Goal: Find specific page/section: Find specific page/section

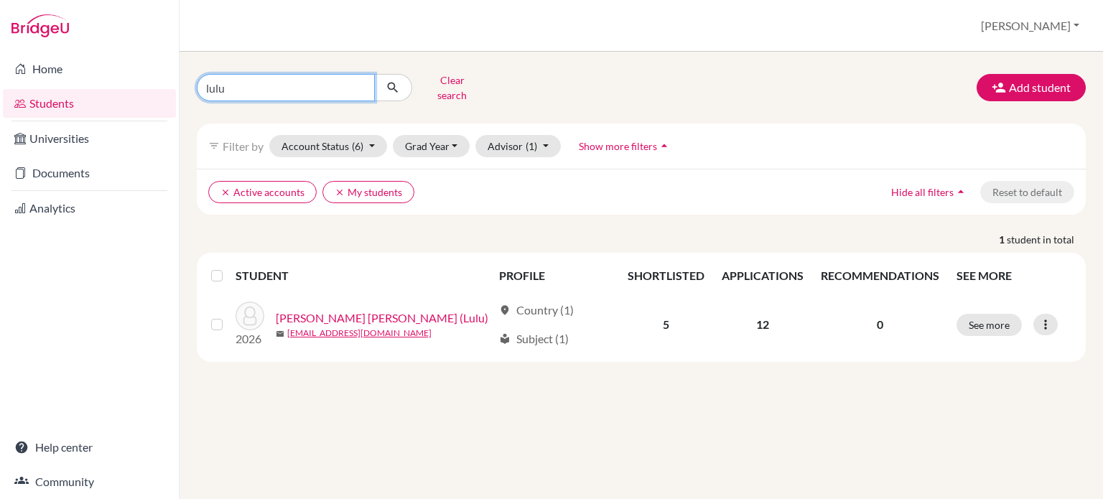
click at [325, 77] on input "lulu" at bounding box center [286, 87] width 178 height 27
drag, startPoint x: 229, startPoint y: 83, endPoint x: 210, endPoint y: 82, distance: 19.4
click at [210, 83] on input "lulu" at bounding box center [286, 87] width 178 height 27
type input "l"
type input "abe shun"
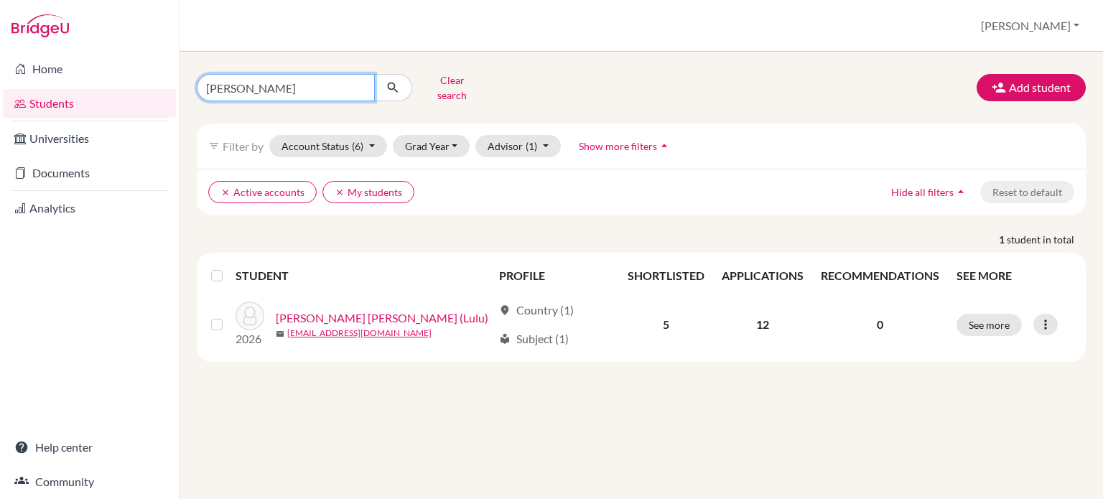
click button "submit" at bounding box center [393, 87] width 38 height 27
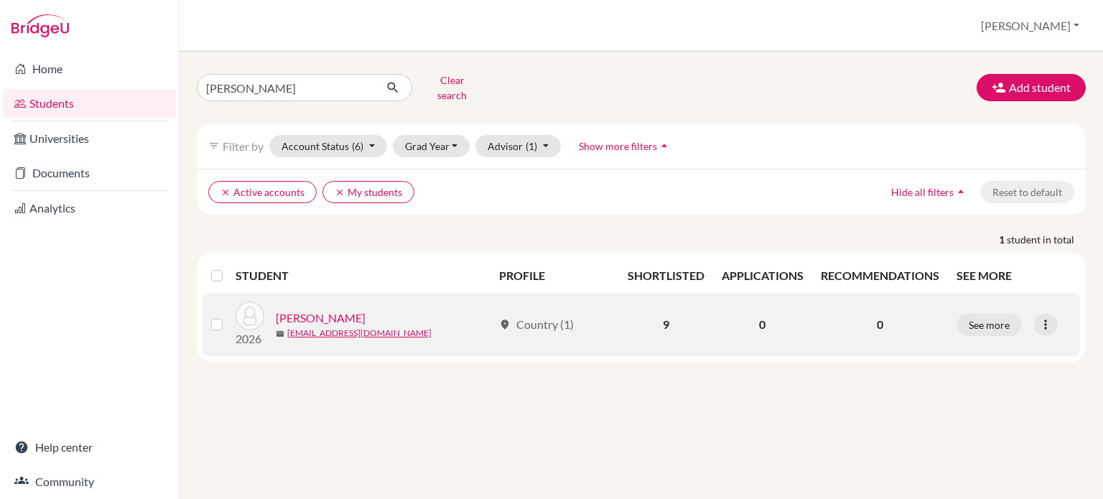
click at [298, 310] on link "Abe, Shun" at bounding box center [321, 318] width 90 height 17
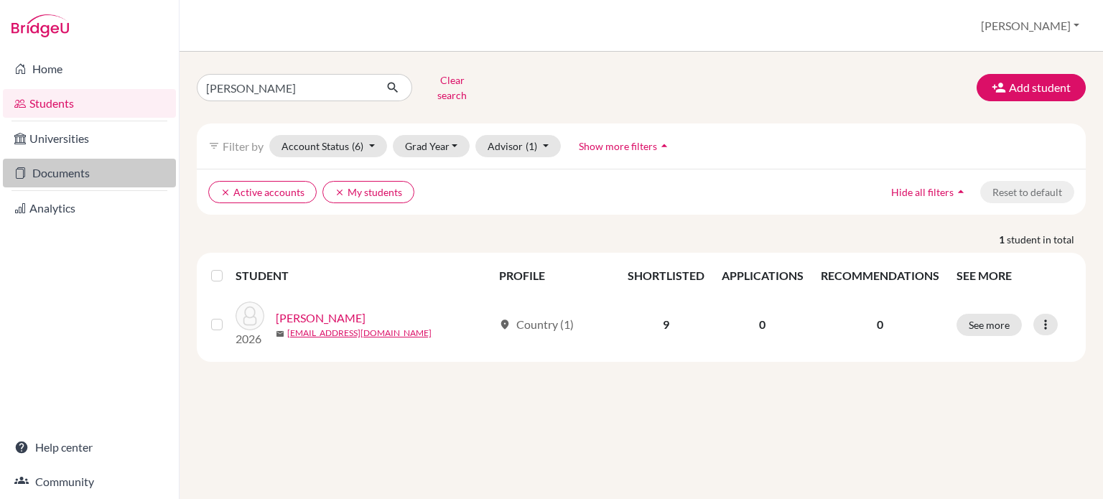
click at [85, 171] on link "Documents" at bounding box center [89, 173] width 173 height 29
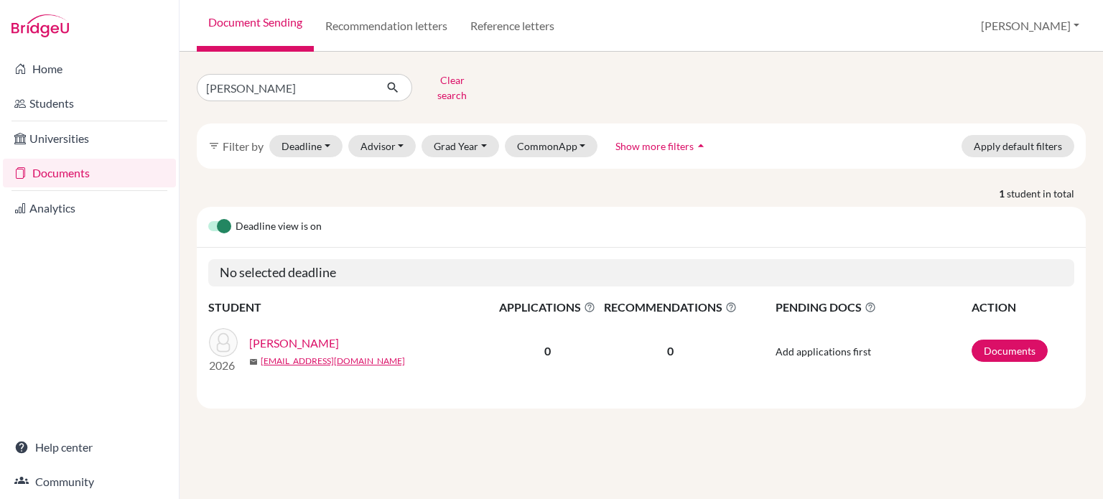
click at [275, 335] on link "Abe, Shun" at bounding box center [294, 343] width 90 height 17
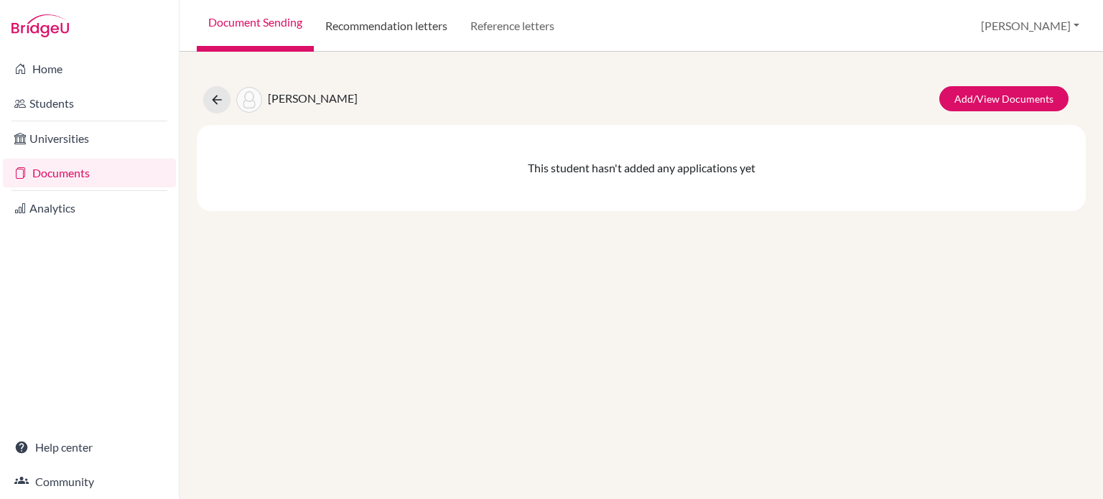
click at [382, 32] on link "Recommendation letters" at bounding box center [386, 26] width 145 height 52
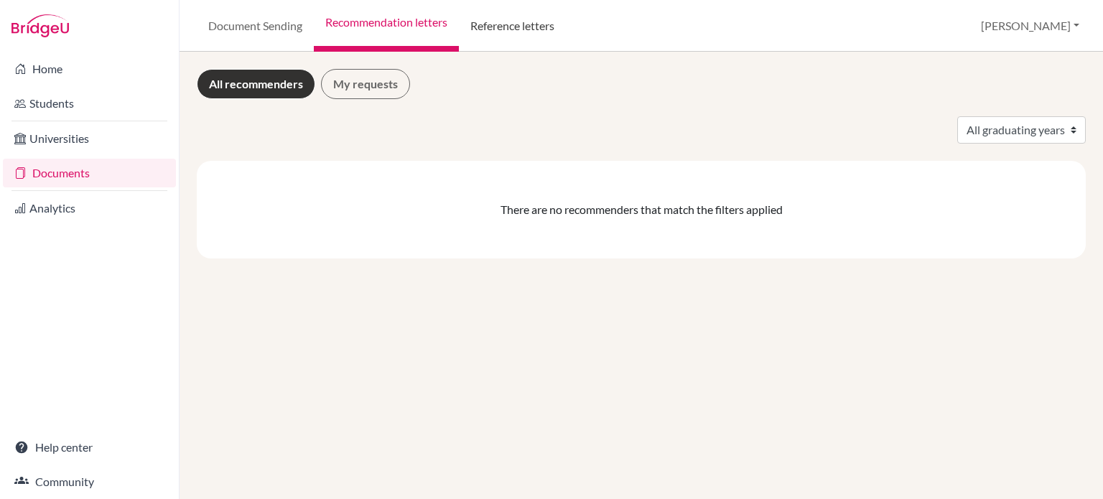
click at [491, 21] on link "Reference letters" at bounding box center [512, 26] width 107 height 52
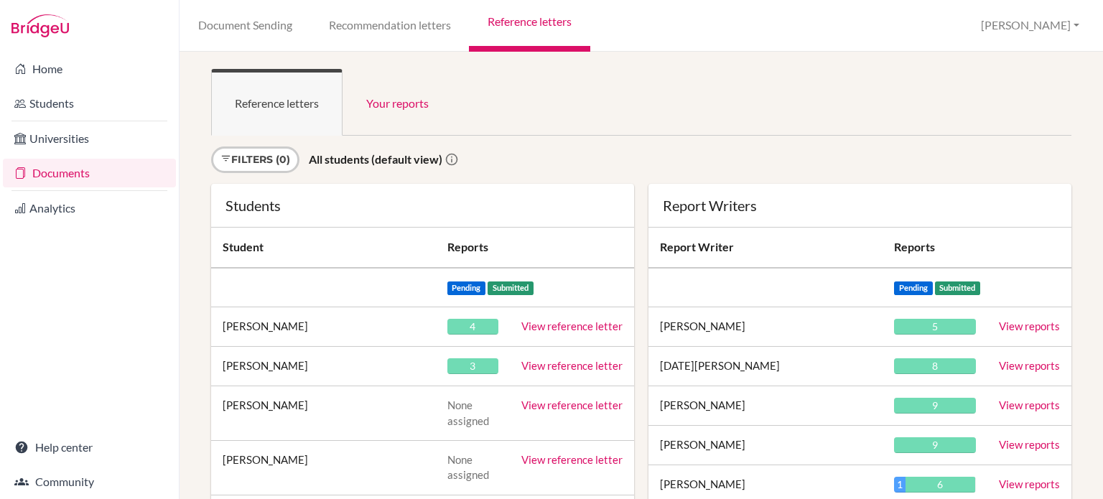
click at [590, 324] on link "View reference letter" at bounding box center [571, 326] width 101 height 13
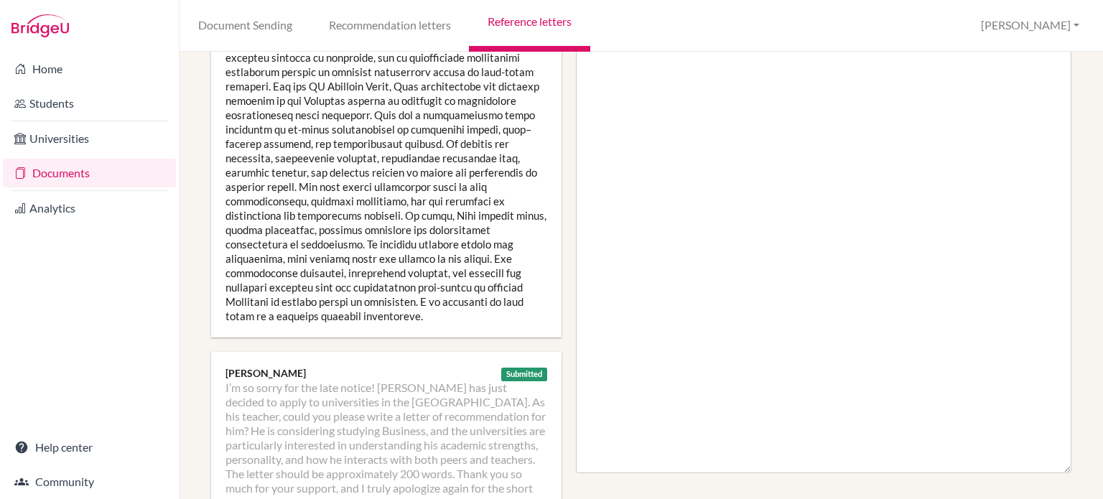
scroll to position [359, 0]
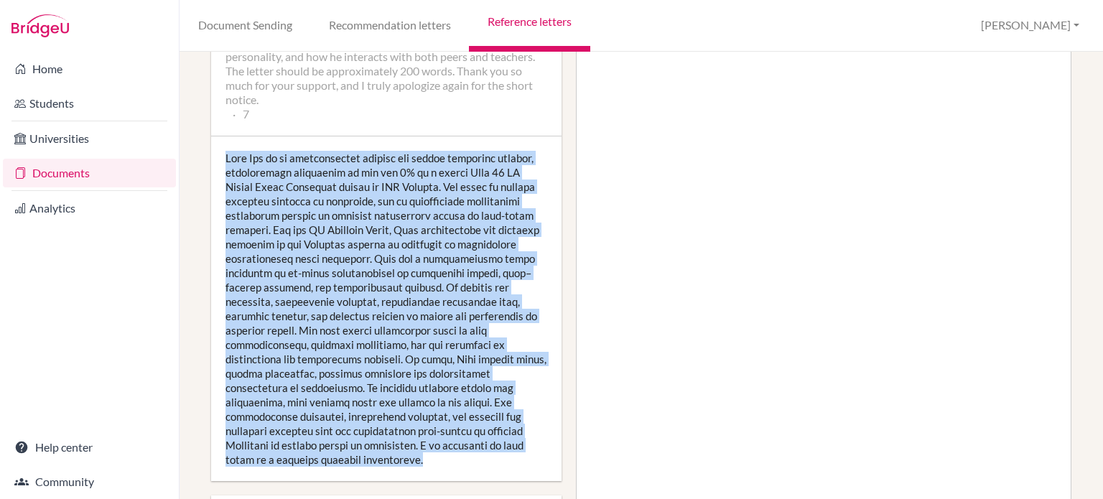
drag, startPoint x: 224, startPoint y: 141, endPoint x: 363, endPoint y: 458, distance: 346.4
click at [363, 458] on div at bounding box center [386, 308] width 350 height 345
copy div "Shun Abe is an exceptionally capable and highly motivated student, consistently…"
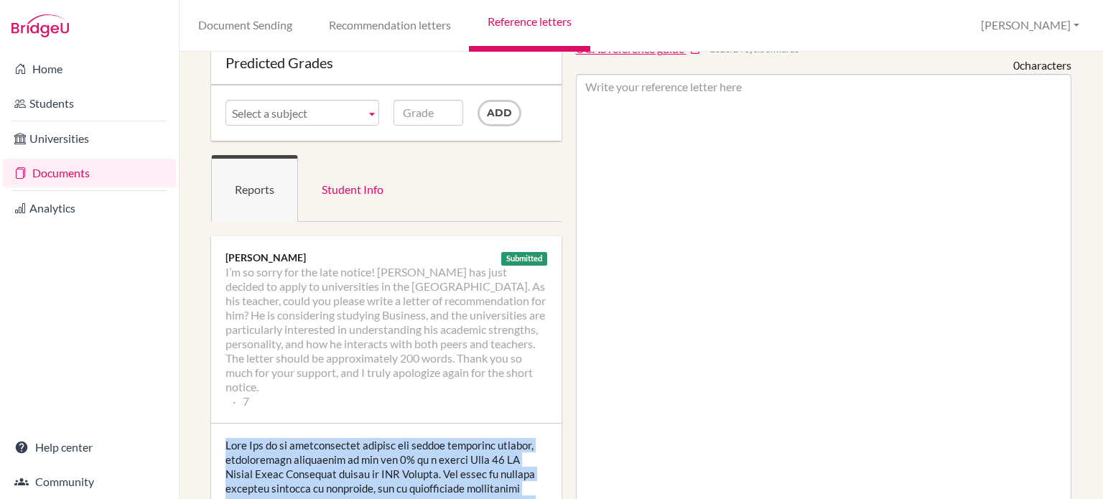
scroll to position [215, 0]
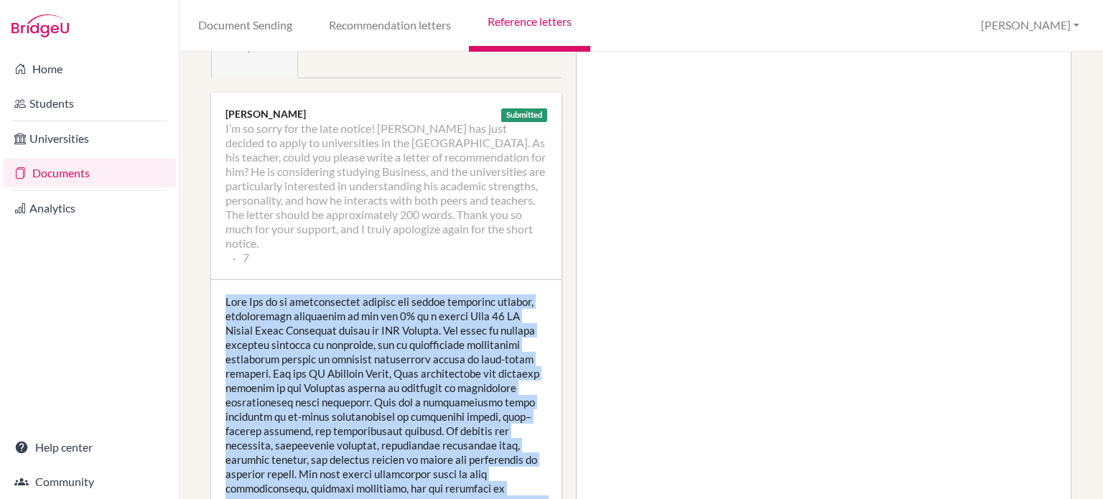
click at [147, 317] on div "Home Students Universities Documents Analytics Help center Community" at bounding box center [89, 275] width 179 height 447
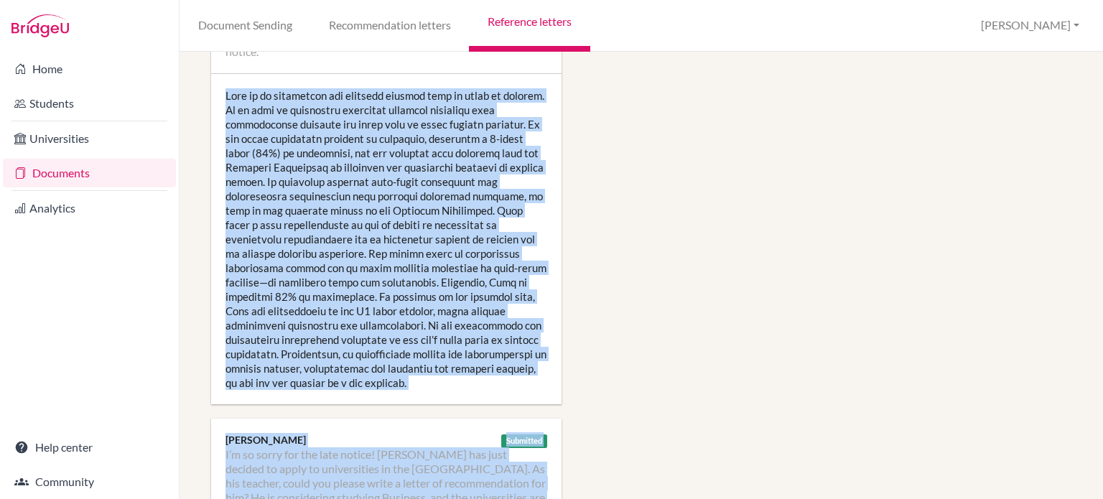
scroll to position [1040, 0]
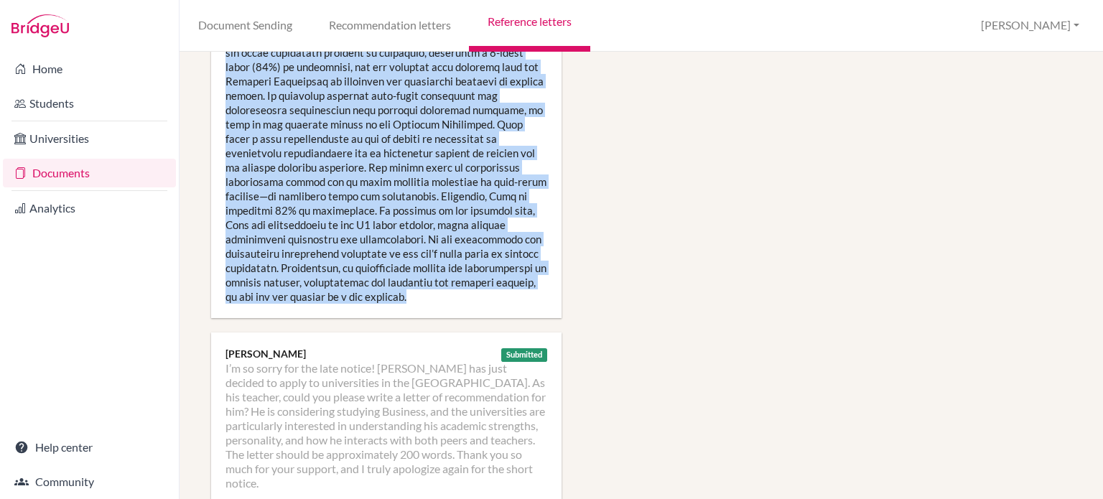
drag, startPoint x: 218, startPoint y: 304, endPoint x: 396, endPoint y: 278, distance: 180.0
click at [396, 278] on div at bounding box center [386, 153] width 350 height 330
copy div "Shun is an insightful and critical thinker when it comes to physics. He is able…"
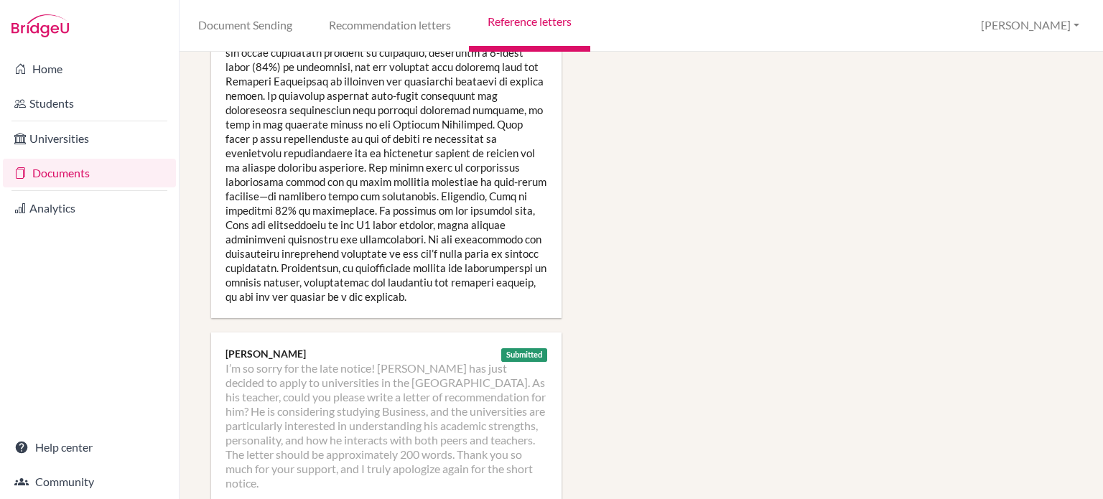
click at [201, 342] on div "Manage report writers Predicted Grades Subject I’m so sorry for the late notice…" at bounding box center [641, 98] width 889 height 2138
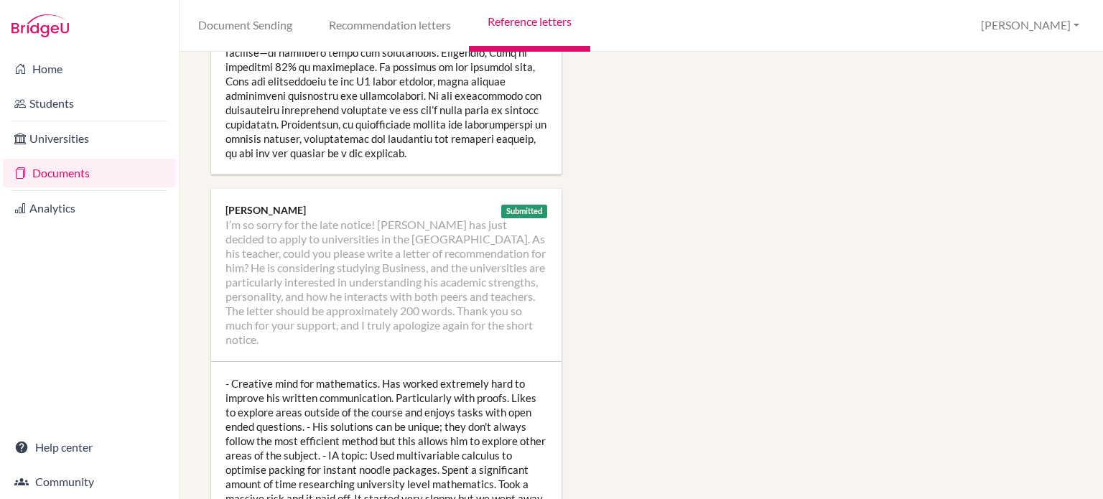
scroll to position [1255, 0]
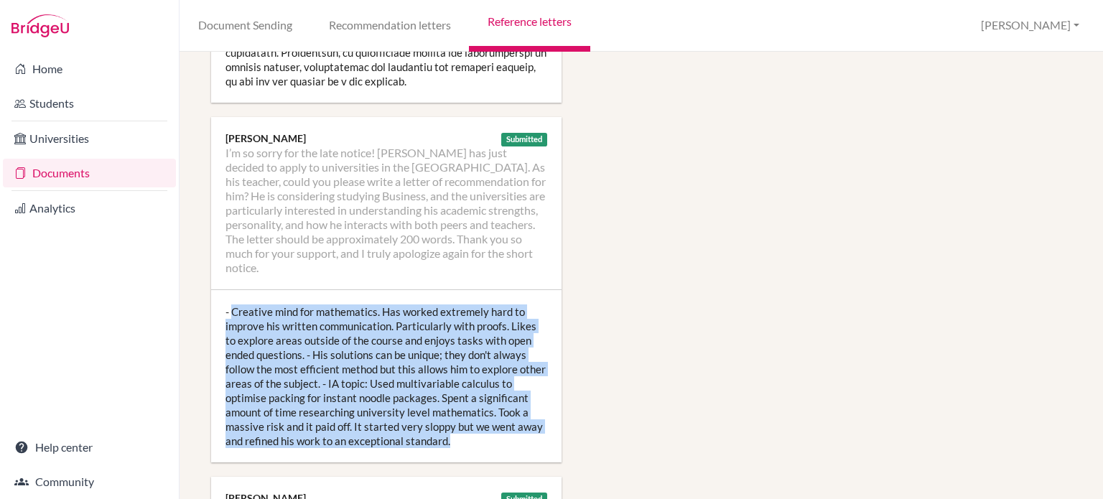
drag, startPoint x: 232, startPoint y: 264, endPoint x: 460, endPoint y: 411, distance: 270.7
click at [460, 411] on div "- Creative mind for mathematics. Has worked extremely hard to improve his writt…" at bounding box center [386, 376] width 350 height 172
copy div "Creative mind for mathematics. Has worked extremely hard to improve his written…"
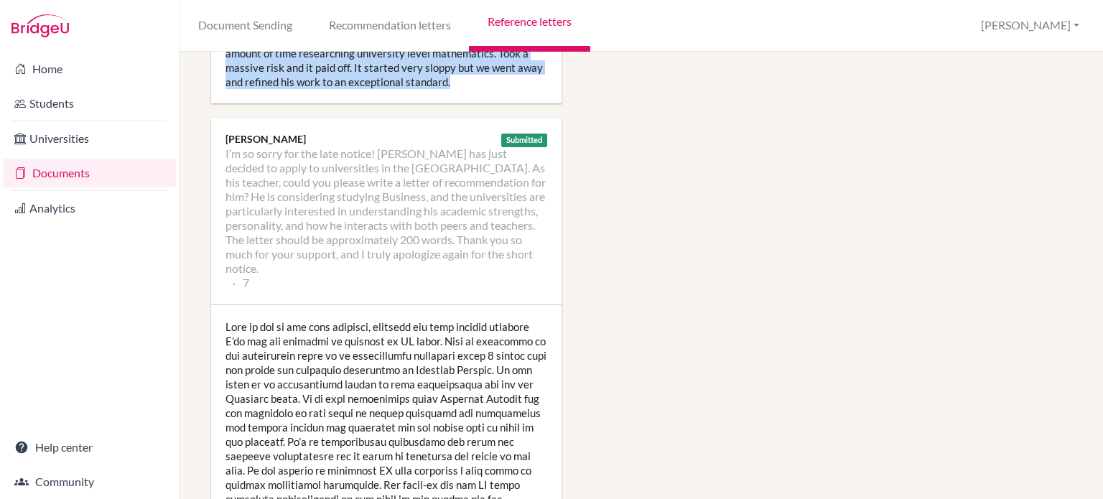
scroll to position [1758, 0]
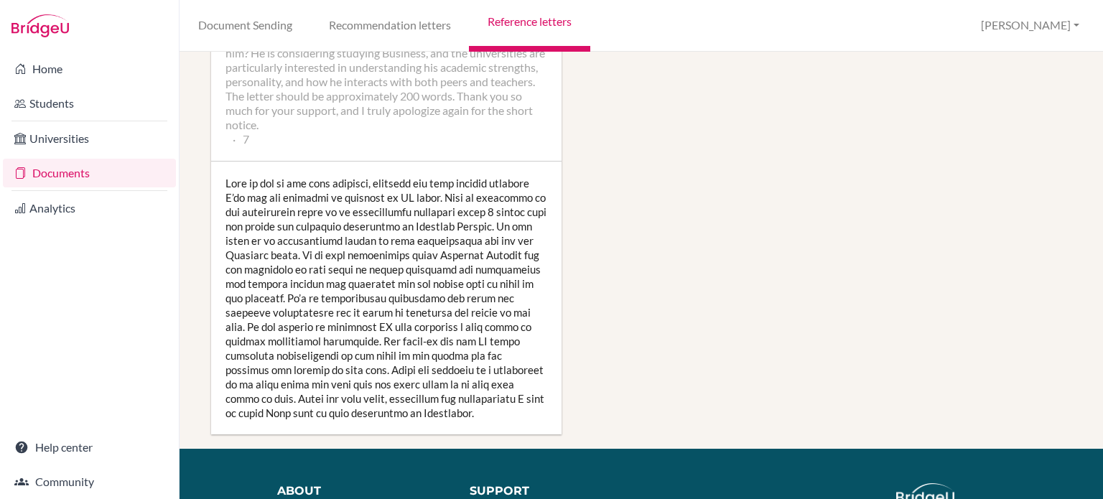
drag, startPoint x: 220, startPoint y: 159, endPoint x: 227, endPoint y: 131, distance: 29.4
click at [220, 162] on div at bounding box center [386, 298] width 350 height 273
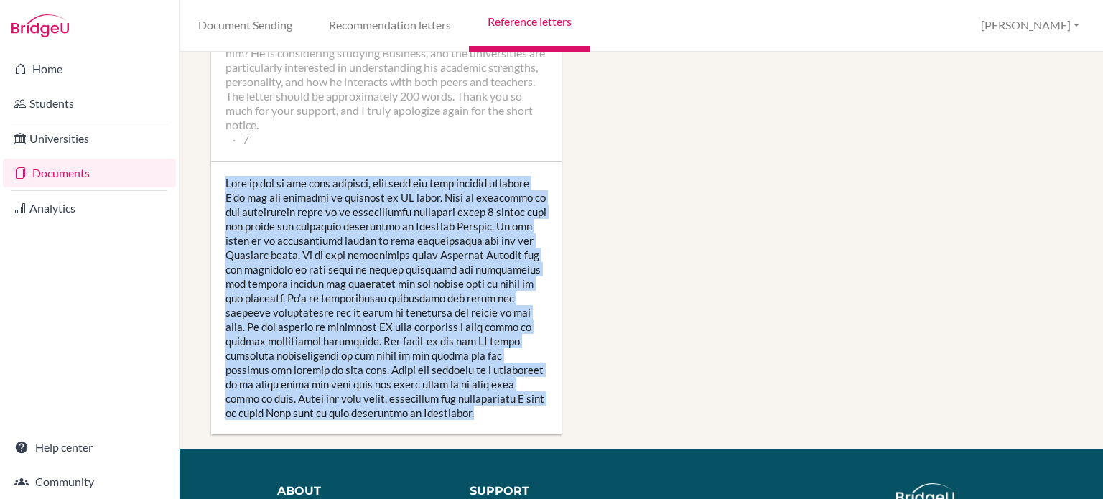
drag, startPoint x: 220, startPoint y: 123, endPoint x: 399, endPoint y: 373, distance: 306.9
click at [399, 373] on div at bounding box center [386, 298] width 350 height 273
copy div "Shun is one of the most diligent, pleasant and hard working students I’ve had t…"
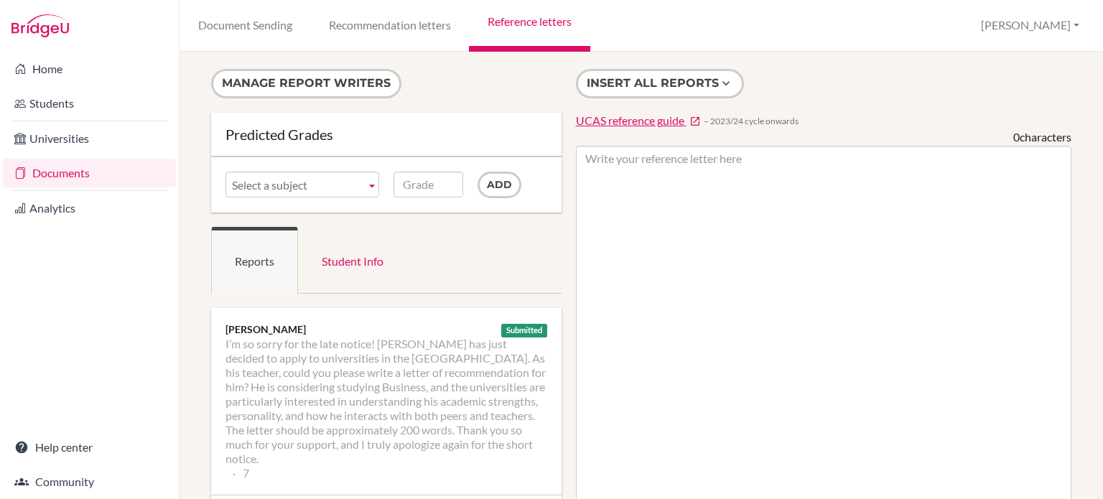
scroll to position [0, 0]
click at [77, 171] on link "Documents" at bounding box center [89, 173] width 173 height 29
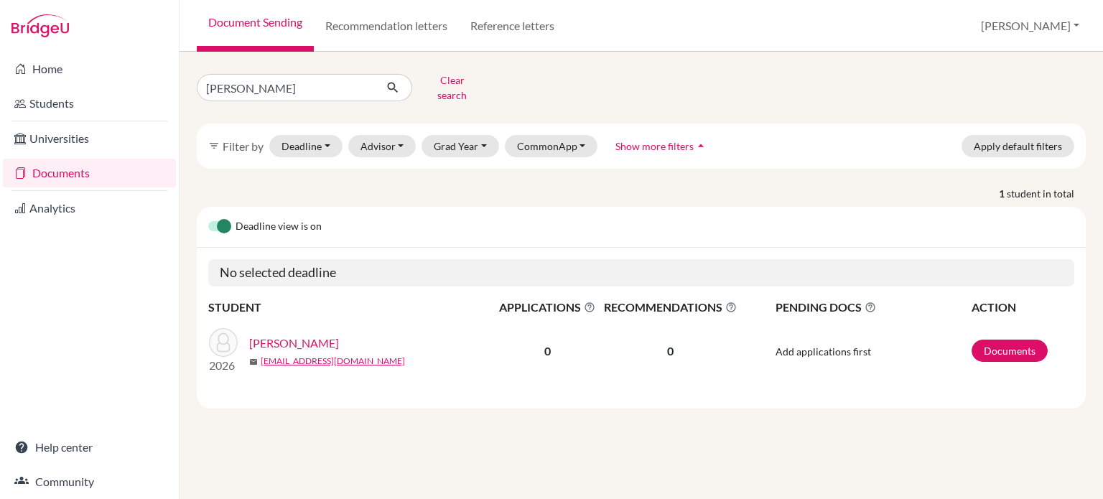
click at [106, 88] on div "Home Students Universities Documents Analytics Help center Community Document S…" at bounding box center [551, 249] width 1103 height 499
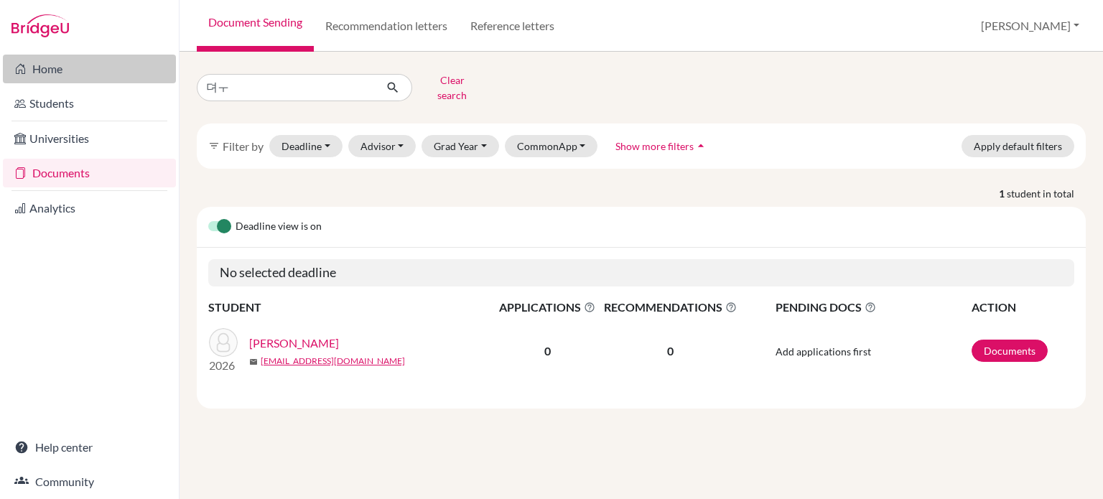
type input "뎌"
type input "eunbin"
click button "submit" at bounding box center [393, 87] width 38 height 27
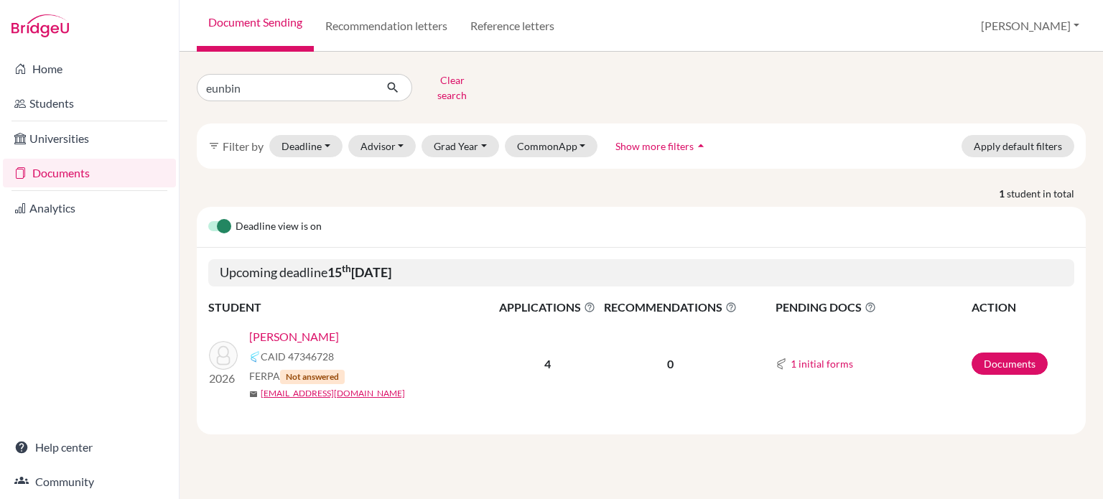
click at [277, 328] on link "[PERSON_NAME]" at bounding box center [294, 336] width 90 height 17
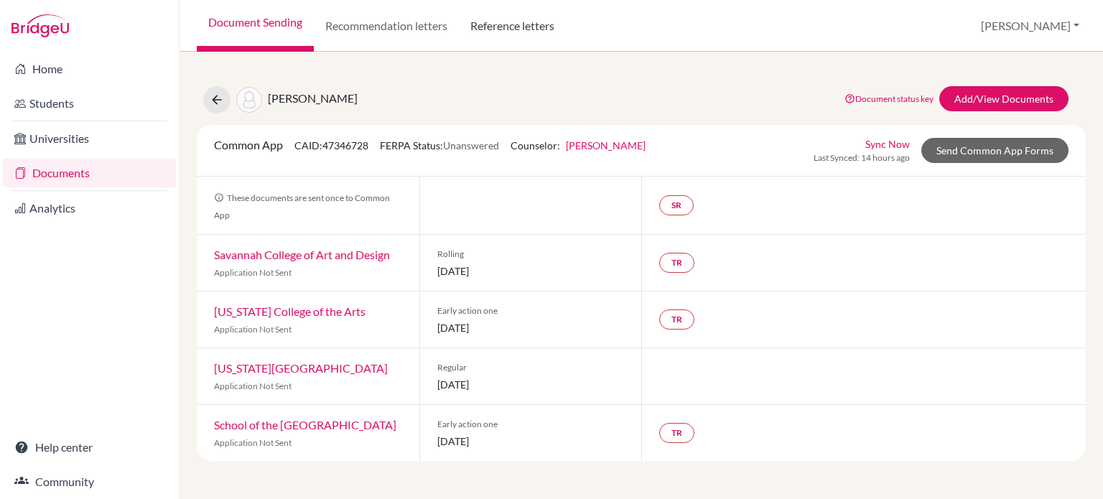
click at [508, 28] on link "Reference letters" at bounding box center [512, 26] width 107 height 52
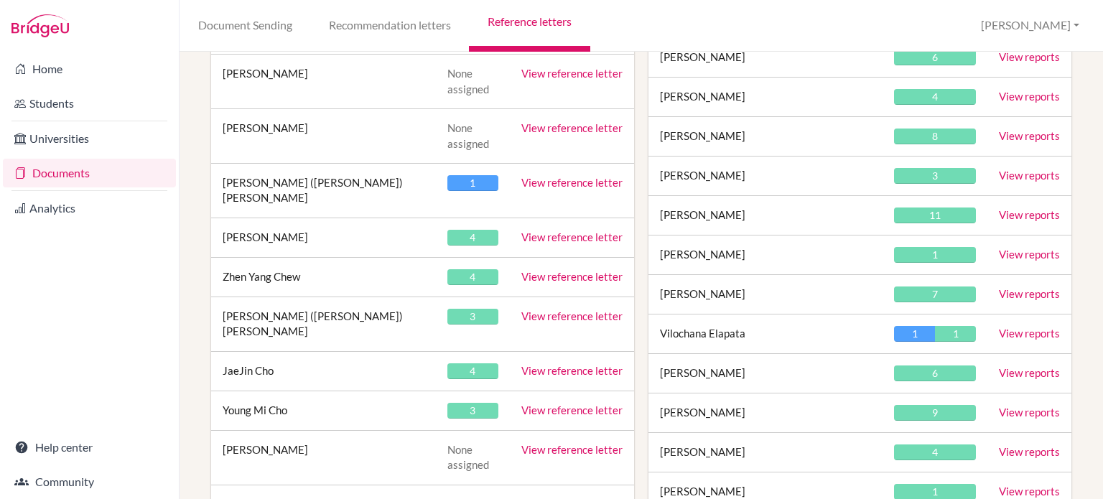
scroll to position [8374, 0]
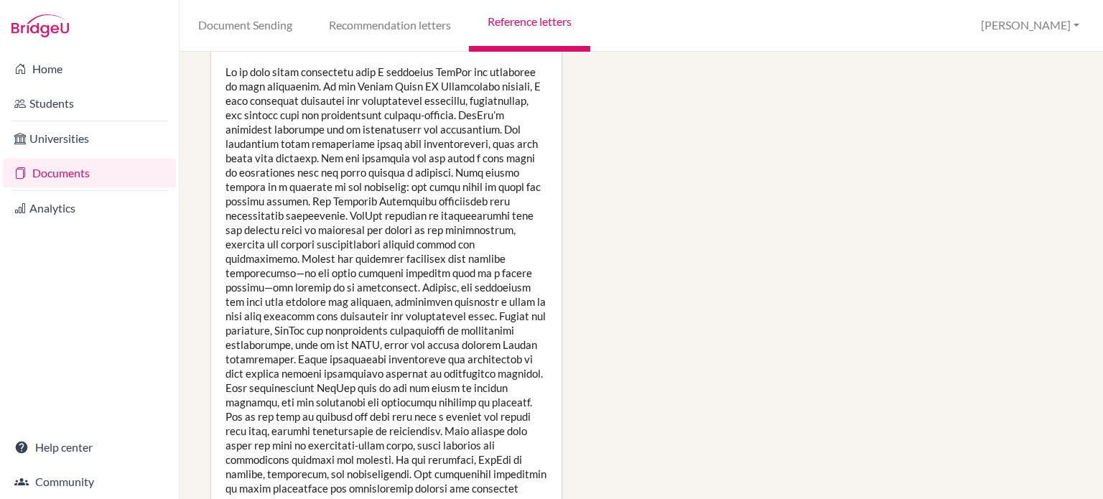
scroll to position [1855, 0]
